Goal: Check status: Check status

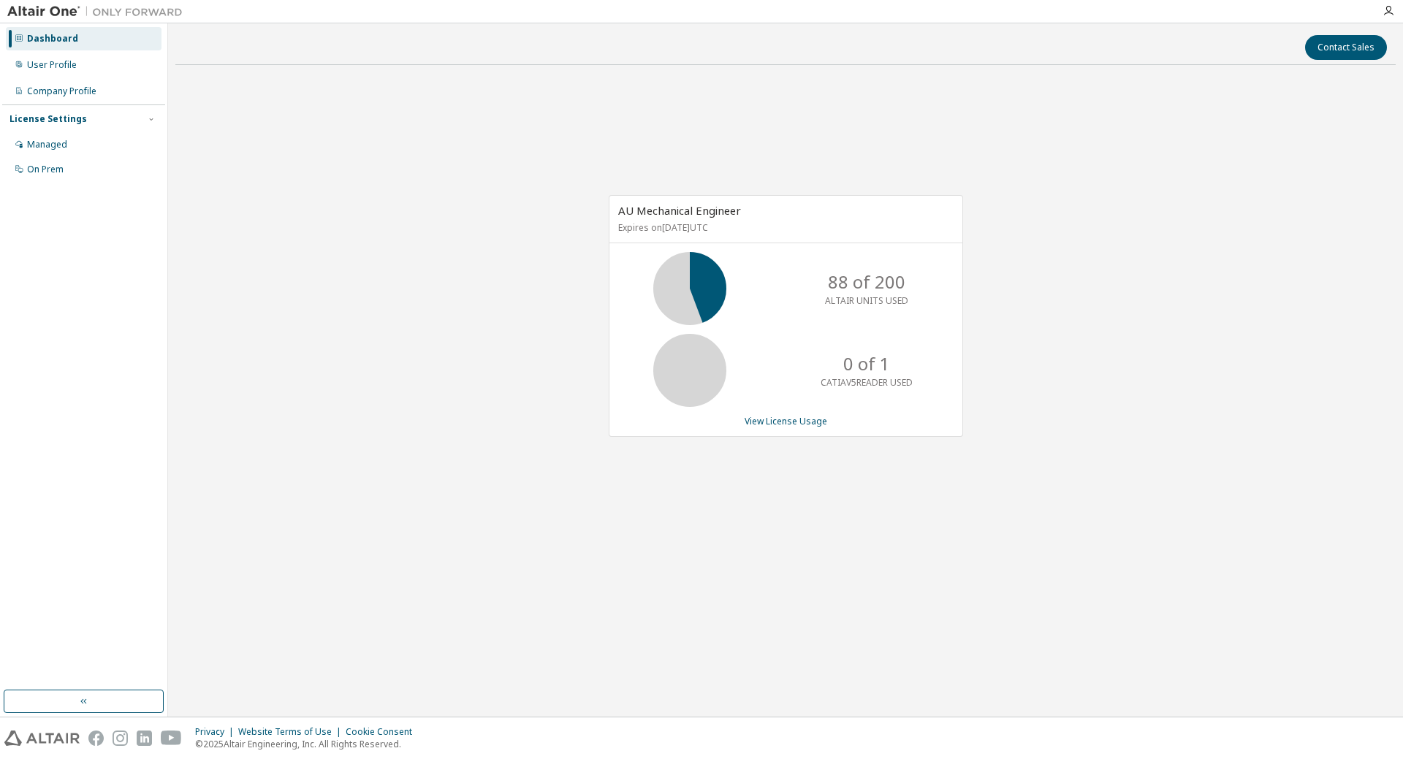
click at [365, 159] on div "AU Mechanical Engineer Expires on [DATE] UTC 88 of 200 ALTAIR UNITS USED 0 of 1…" at bounding box center [785, 323] width 1221 height 493
